Goal: Find specific fact: Find contact information

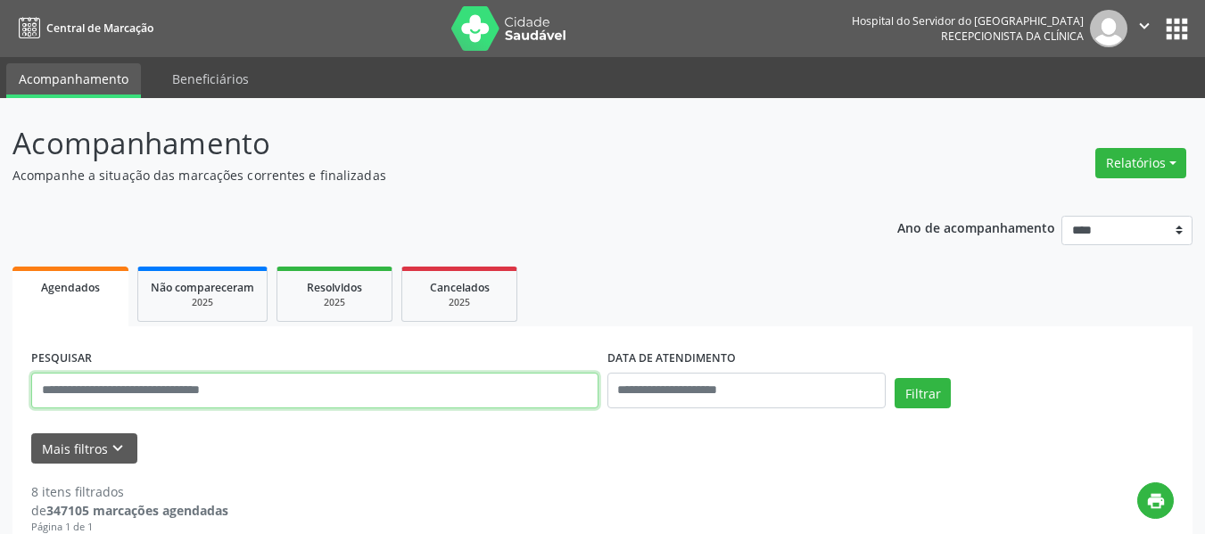
scroll to position [75, 0]
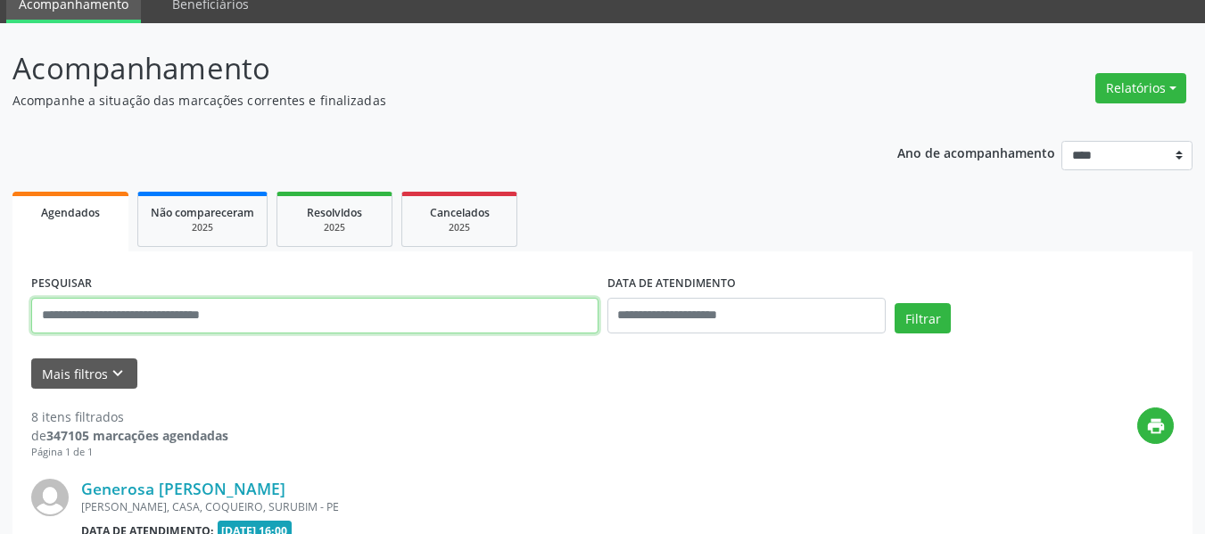
click at [454, 298] on input "text" at bounding box center [314, 316] width 567 height 36
paste input "**********"
click at [895, 303] on button "Filtrar" at bounding box center [923, 318] width 56 height 30
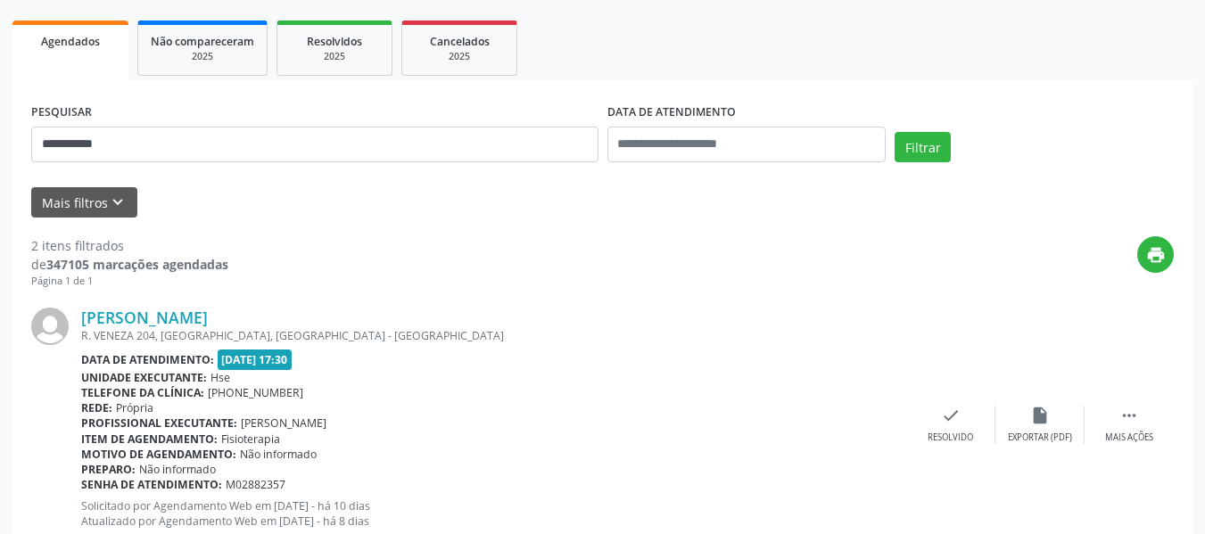
scroll to position [253, 0]
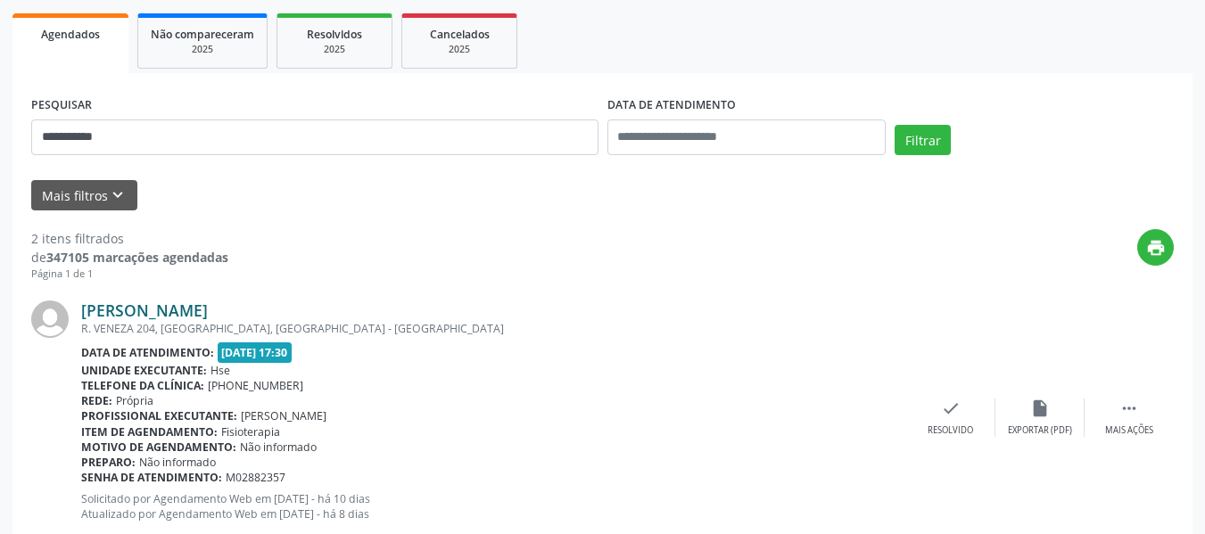
click at [186, 306] on link "[PERSON_NAME]" at bounding box center [144, 311] width 127 height 20
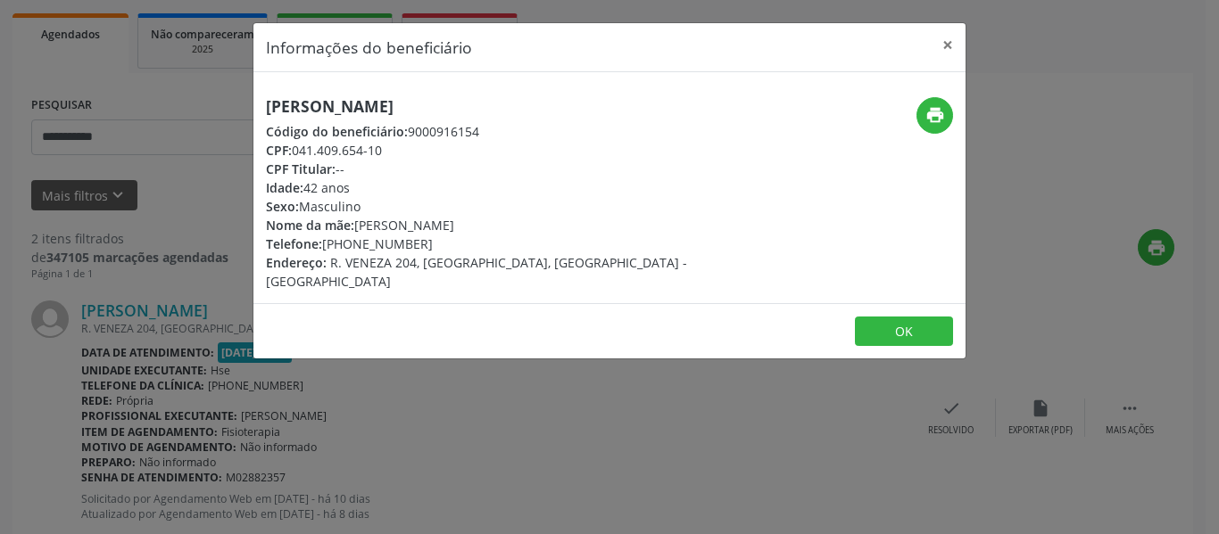
drag, startPoint x: 556, startPoint y: 85, endPoint x: 257, endPoint y: 95, distance: 299.1
click at [257, 95] on div "[PERSON_NAME] Código do beneficiário: 9000916154 CPF: 041.409.654-10 CPF Titula…" at bounding box center [609, 187] width 712 height 231
copy h5 "[PERSON_NAME]"
drag, startPoint x: 426, startPoint y: 244, endPoint x: 351, endPoint y: 243, distance: 75.9
click at [351, 243] on div "Telefone: [PHONE_NUMBER]" at bounding box center [491, 244] width 450 height 19
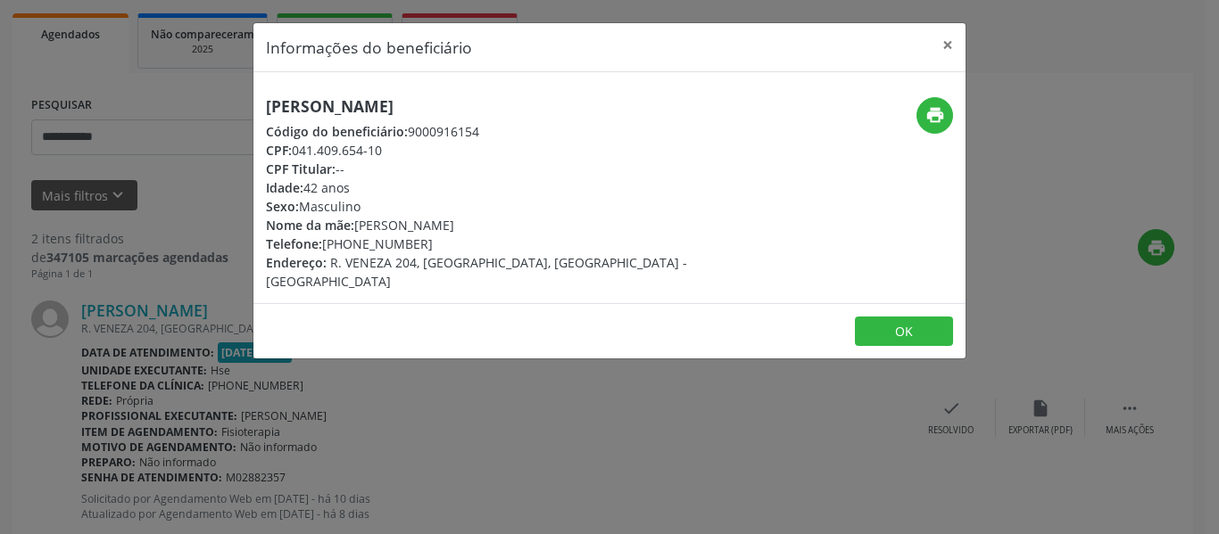
copy div "97909-4554"
click at [926, 134] on div "print" at bounding box center [846, 194] width 237 height 194
click at [932, 116] on icon "print" at bounding box center [935, 115] width 20 height 20
click at [950, 45] on button "×" at bounding box center [948, 45] width 36 height 44
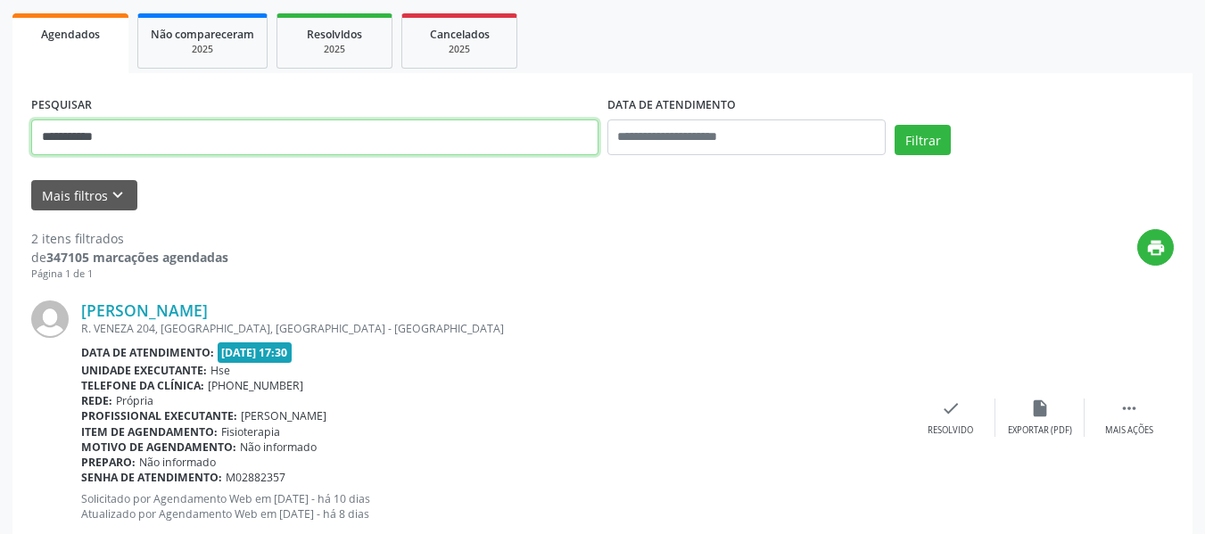
drag, startPoint x: 151, startPoint y: 146, endPoint x: 0, endPoint y: 145, distance: 150.8
click at [0, 145] on div "**********" at bounding box center [602, 343] width 1205 height 997
paste input "text"
type input "**********"
click at [895, 125] on button "Filtrar" at bounding box center [923, 140] width 56 height 30
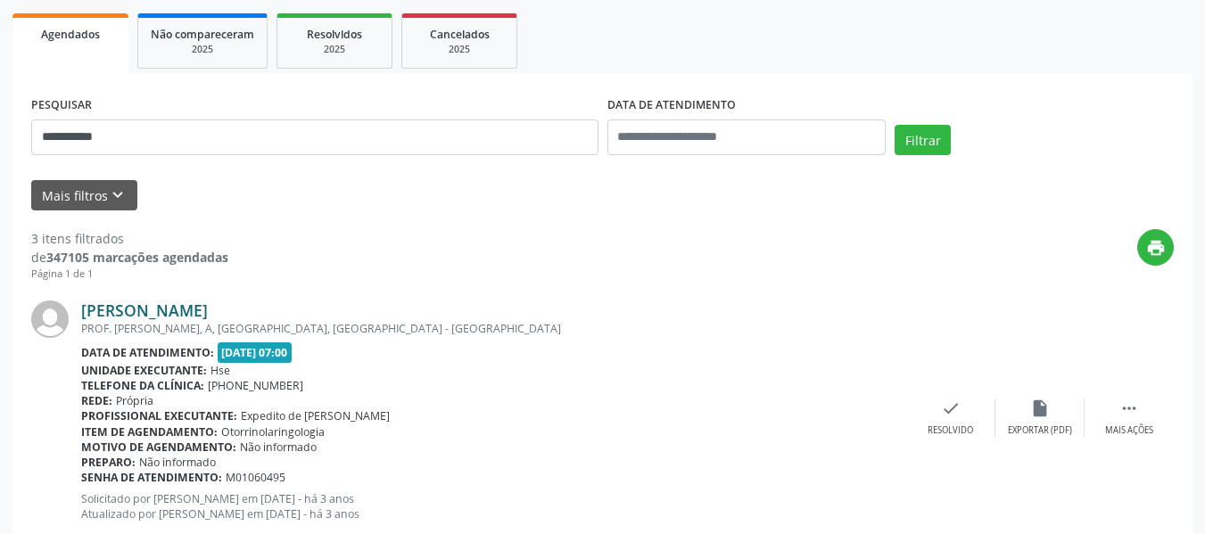
click at [208, 307] on link "[PERSON_NAME]" at bounding box center [144, 311] width 127 height 20
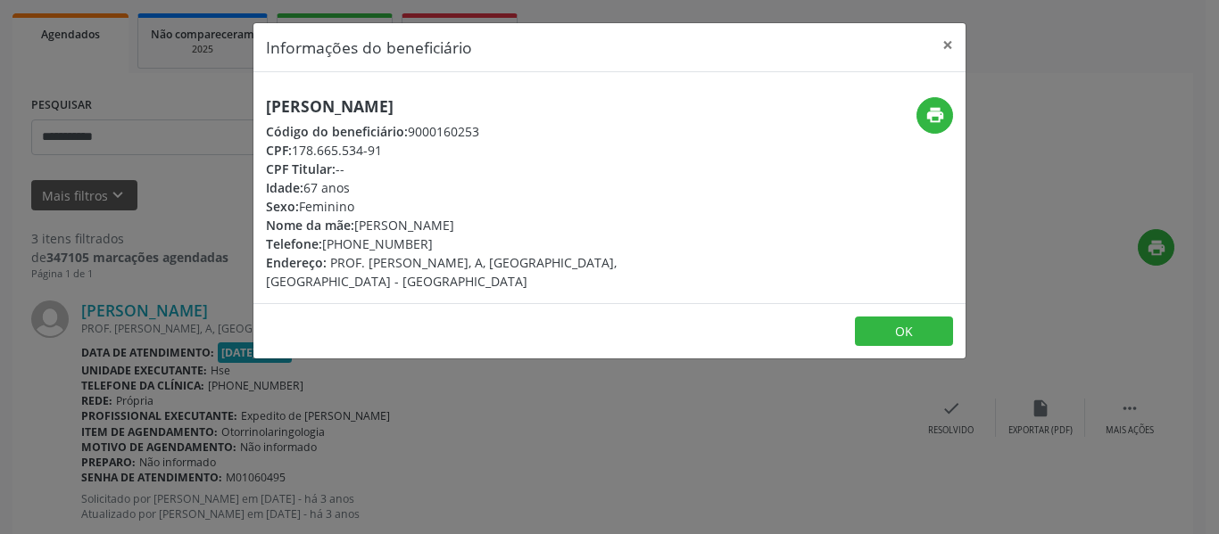
drag, startPoint x: 511, startPoint y: 110, endPoint x: 185, endPoint y: 110, distance: 326.5
click at [185, 110] on div "Informações do beneficiário × [PERSON_NAME] Código do beneficiário: 9000160253 …" at bounding box center [609, 267] width 1219 height 534
copy h5 "[PERSON_NAME]"
drag, startPoint x: 435, startPoint y: 244, endPoint x: 352, endPoint y: 246, distance: 83.0
click at [352, 246] on div "Telefone: [PHONE_NUMBER]" at bounding box center [491, 244] width 450 height 19
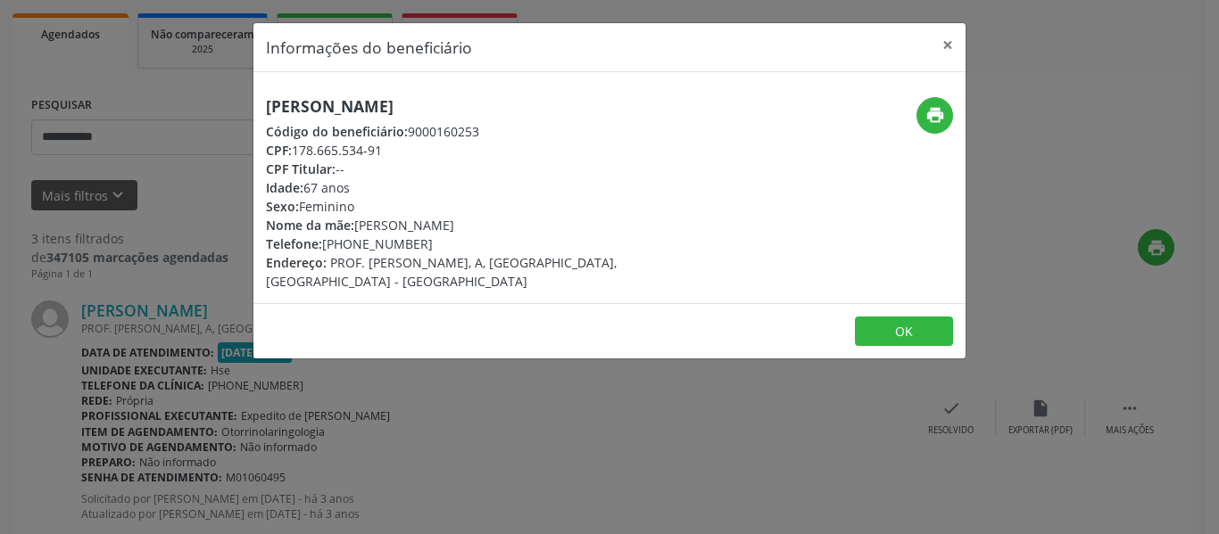
copy div "98721-0396"
click at [937, 112] on icon "print" at bounding box center [935, 115] width 20 height 20
